Goal: Information Seeking & Learning: Learn about a topic

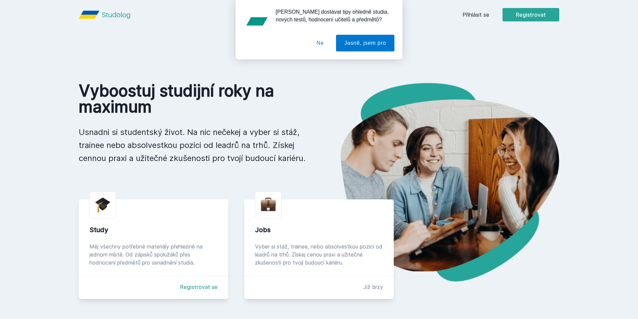
click at [321, 42] on button "Ne" at bounding box center [320, 43] width 24 height 17
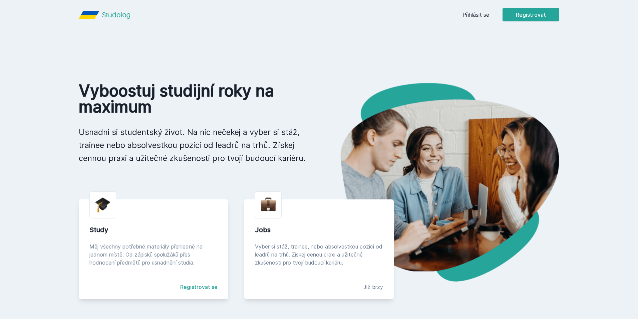
click at [477, 13] on link "Přihlásit se" at bounding box center [475, 15] width 27 height 8
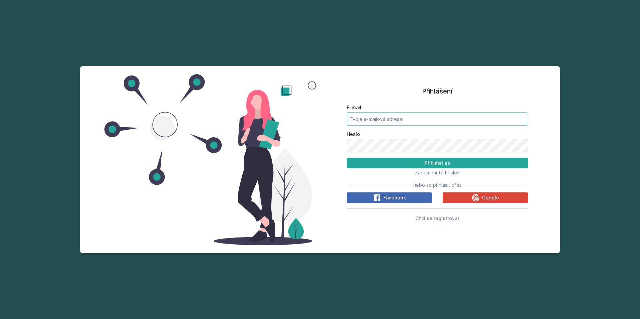
click at [416, 118] on input "E-mail" at bounding box center [437, 118] width 181 height 13
type input "dubi.[PERSON_NAME]@"
click at [480, 196] on icon at bounding box center [476, 197] width 8 height 8
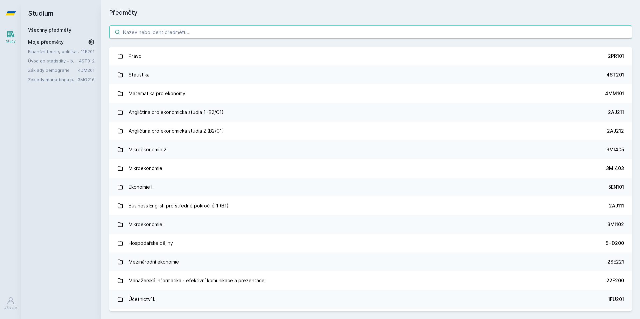
click at [189, 30] on input "search" at bounding box center [370, 31] width 523 height 13
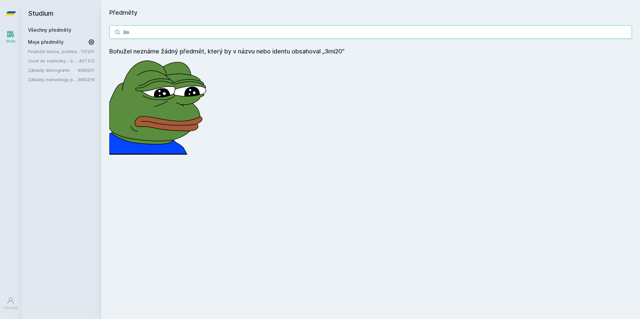
type input "3"
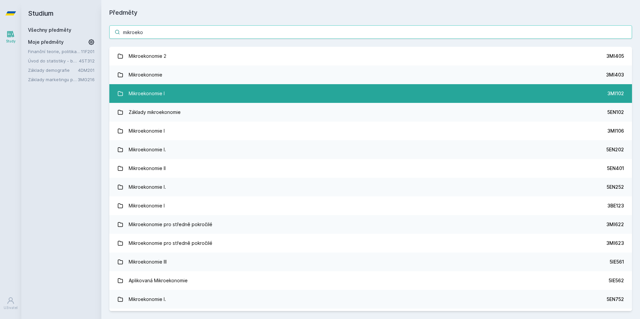
type input "mikroeko"
click at [224, 96] on link "Mikroekonomie I 3MI102" at bounding box center [370, 93] width 523 height 19
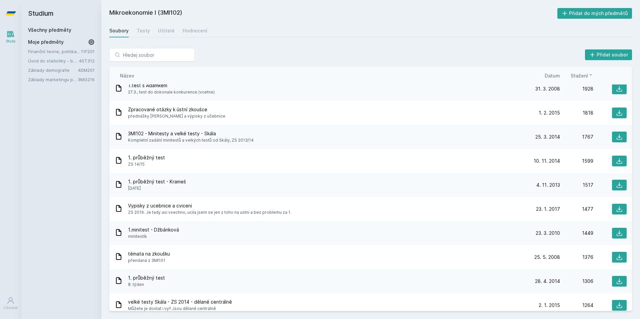
scroll to position [320, 0]
click at [602, 17] on button "Přidat do mých předmětů" at bounding box center [595, 13] width 75 height 11
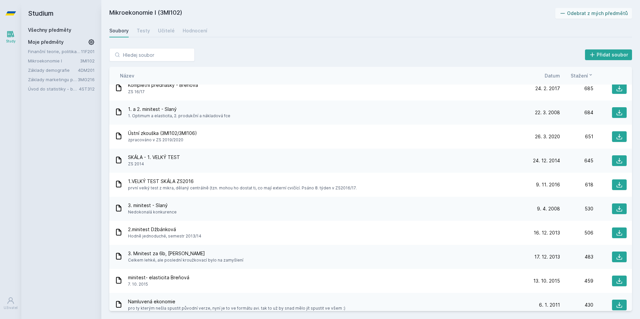
scroll to position [1236, 0]
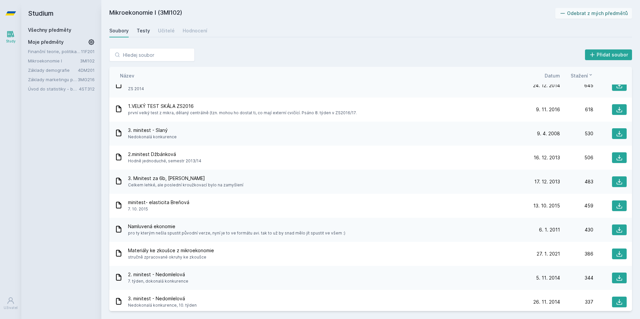
click at [146, 38] on div "Mikroekonomie I (3MI102) Odebrat z mých předmětů Soubory Testy Učitelé Hodnocen…" at bounding box center [370, 159] width 523 height 302
click at [144, 35] on link "Testy" at bounding box center [143, 30] width 13 height 13
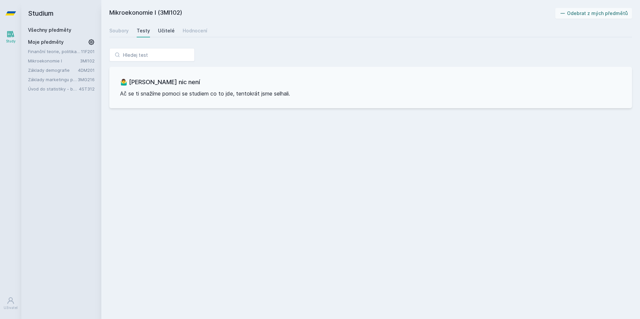
click at [164, 33] on div "Učitelé" at bounding box center [166, 30] width 17 height 7
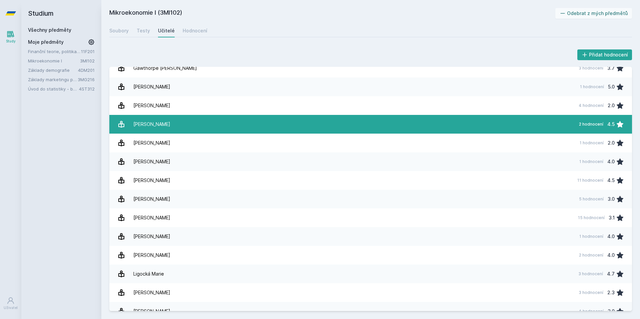
scroll to position [240, 0]
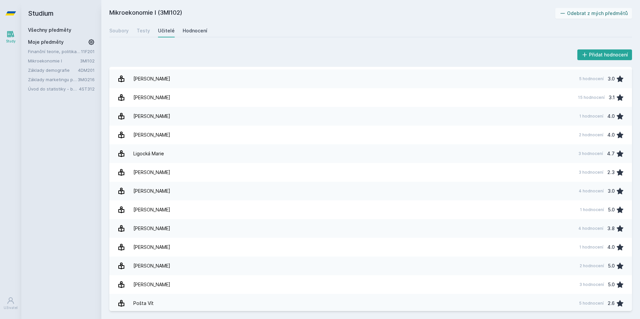
click at [189, 28] on div "Hodnocení" at bounding box center [195, 30] width 25 height 7
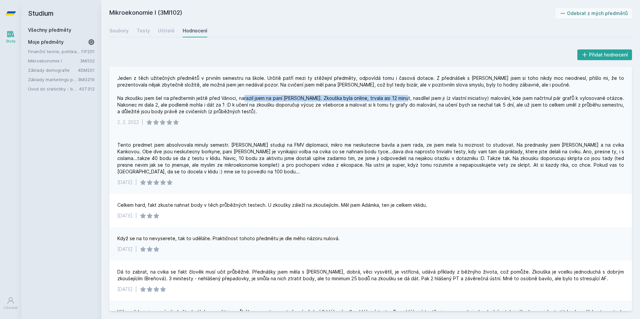
drag, startPoint x: 275, startPoint y: 97, endPoint x: 464, endPoint y: 97, distance: 189.1
click at [447, 98] on div "Jeden z těch užitečných předmětů v prvním semestru na škole. Určitě patří mezi …" at bounding box center [370, 95] width 507 height 40
click at [465, 97] on div "Jeden z těch užitečných předmětů v prvním semestru na škole. Určitě patří mezi …" at bounding box center [370, 95] width 507 height 40
click at [444, 98] on div "Jeden z těch užitečných předmětů v prvním semestru na škole. Určitě patří mezi …" at bounding box center [370, 95] width 507 height 40
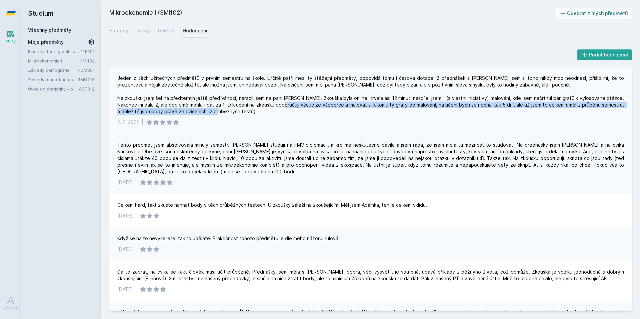
drag, startPoint x: 320, startPoint y: 108, endPoint x: 369, endPoint y: 108, distance: 48.7
click at [369, 108] on div "Jeden z těch užitečných předmětů v prvním semestru na škole. Určitě patří mezi …" at bounding box center [370, 95] width 507 height 40
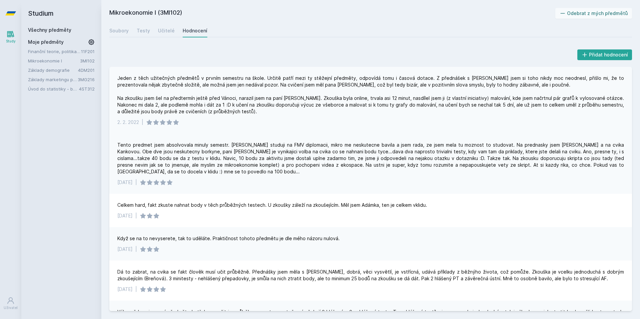
click at [369, 113] on div "Jeden z těch užitečných předmětů v prvním semestru na škole. Určitě patří mezi …" at bounding box center [370, 95] width 507 height 40
click at [217, 157] on div "Tento predmet jsem absolvovala minuly semestr. Ackoli studuji na FMV diplomacii…" at bounding box center [370, 157] width 507 height 33
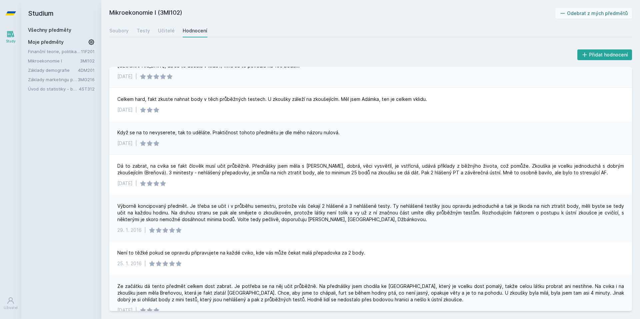
scroll to position [120, 0]
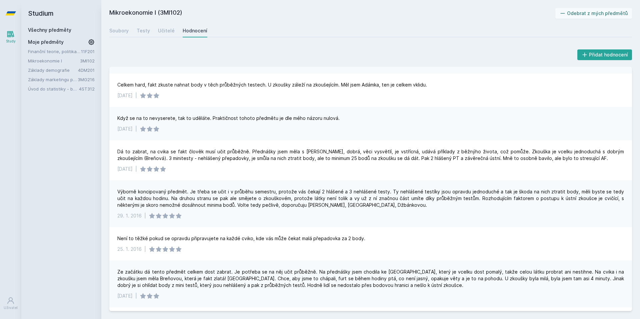
click at [41, 52] on link "Finanční teorie, politika a instituce" at bounding box center [54, 51] width 53 height 7
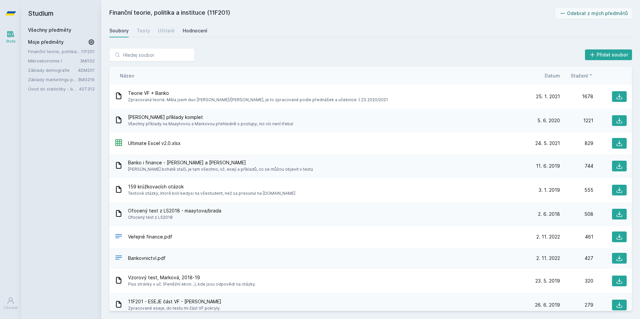
click at [190, 32] on div "Hodnocení" at bounding box center [195, 30] width 25 height 7
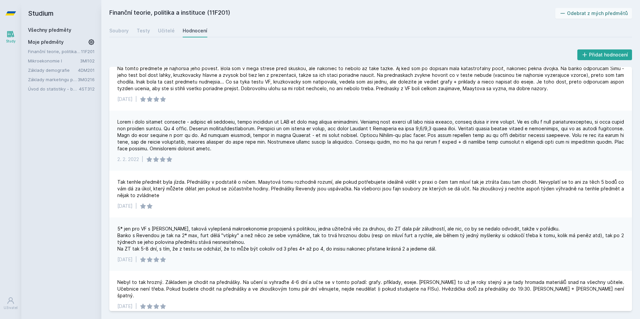
scroll to position [320, 0]
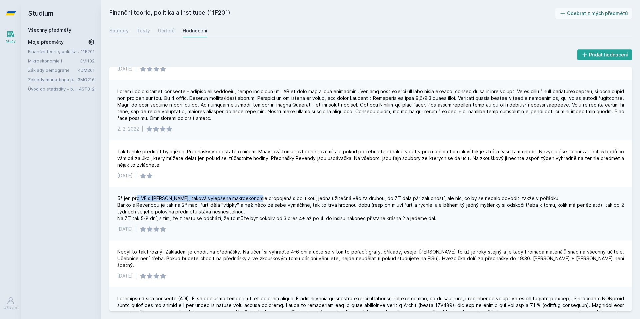
drag, startPoint x: 136, startPoint y: 200, endPoint x: 267, endPoint y: 196, distance: 130.8
click at [259, 196] on div "5* jen pro VF s Maaytovou, taková vylepšená makroekonomie propojená s politikou…" at bounding box center [370, 208] width 507 height 27
drag, startPoint x: 295, startPoint y: 195, endPoint x: 372, endPoint y: 194, distance: 77.0
click at [371, 194] on div "5* jen pro VF s Maaytovou, taková vylepšená makroekonomie propojená s politikou…" at bounding box center [370, 213] width 523 height 53
click at [447, 195] on div "5* jen pro VF s Maaytovou, taková vylepšená makroekonomie propojená s politikou…" at bounding box center [370, 208] width 507 height 27
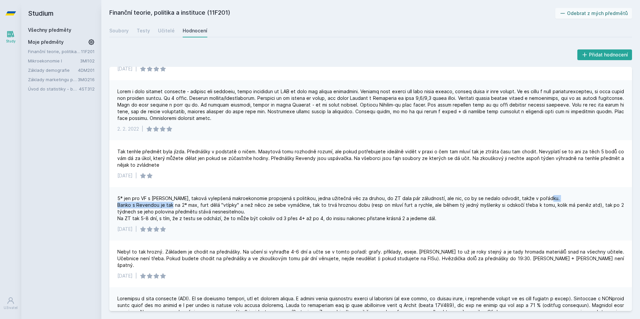
drag, startPoint x: 119, startPoint y: 203, endPoint x: 193, endPoint y: 204, distance: 74.4
click at [187, 204] on div "5* jen pro VF s Maaytovou, taková vylepšená makroekonomie propojená s politikou…" at bounding box center [370, 208] width 507 height 27
click at [195, 204] on div "5* jen pro VF s Maaytovou, taková vylepšená makroekonomie propojená s politikou…" at bounding box center [370, 208] width 507 height 27
click at [187, 206] on div "5* jen pro VF s Maaytovou, taková vylepšená makroekonomie propojená s politikou…" at bounding box center [370, 208] width 507 height 27
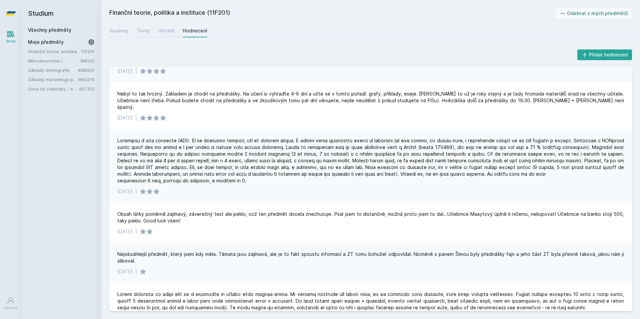
scroll to position [480, 0]
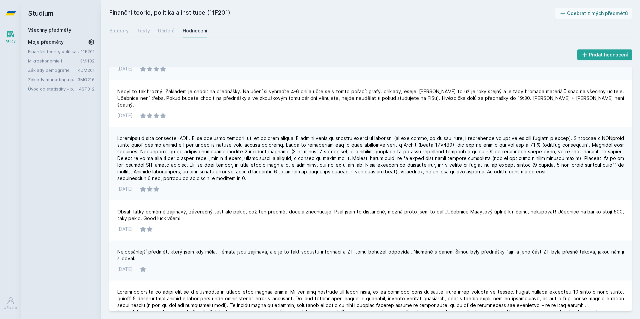
click at [237, 127] on div "22. 6. 2021 |" at bounding box center [370, 163] width 523 height 73
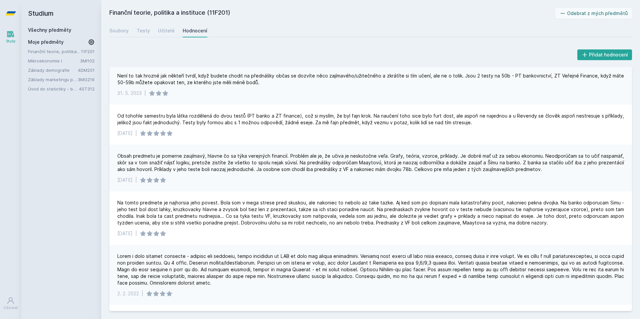
scroll to position [0, 0]
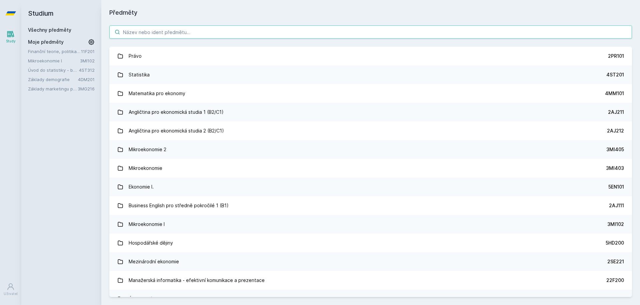
click at [150, 32] on input "search" at bounding box center [370, 31] width 523 height 13
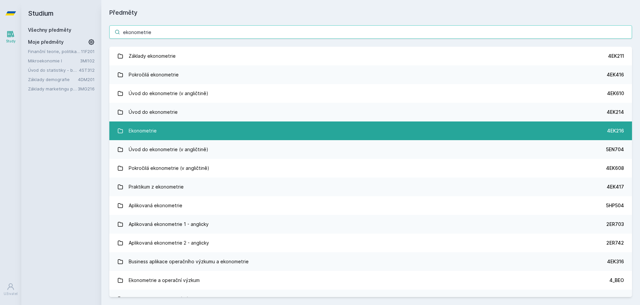
type input "ekonometrie"
click at [339, 124] on link "Ekonometrie 4EK216" at bounding box center [370, 130] width 523 height 19
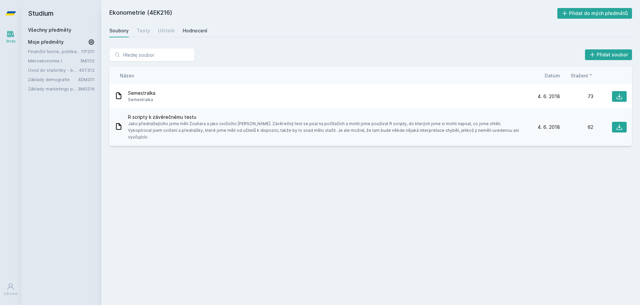
click at [187, 31] on div "Hodnocení" at bounding box center [195, 30] width 25 height 7
